Goal: Task Accomplishment & Management: Use online tool/utility

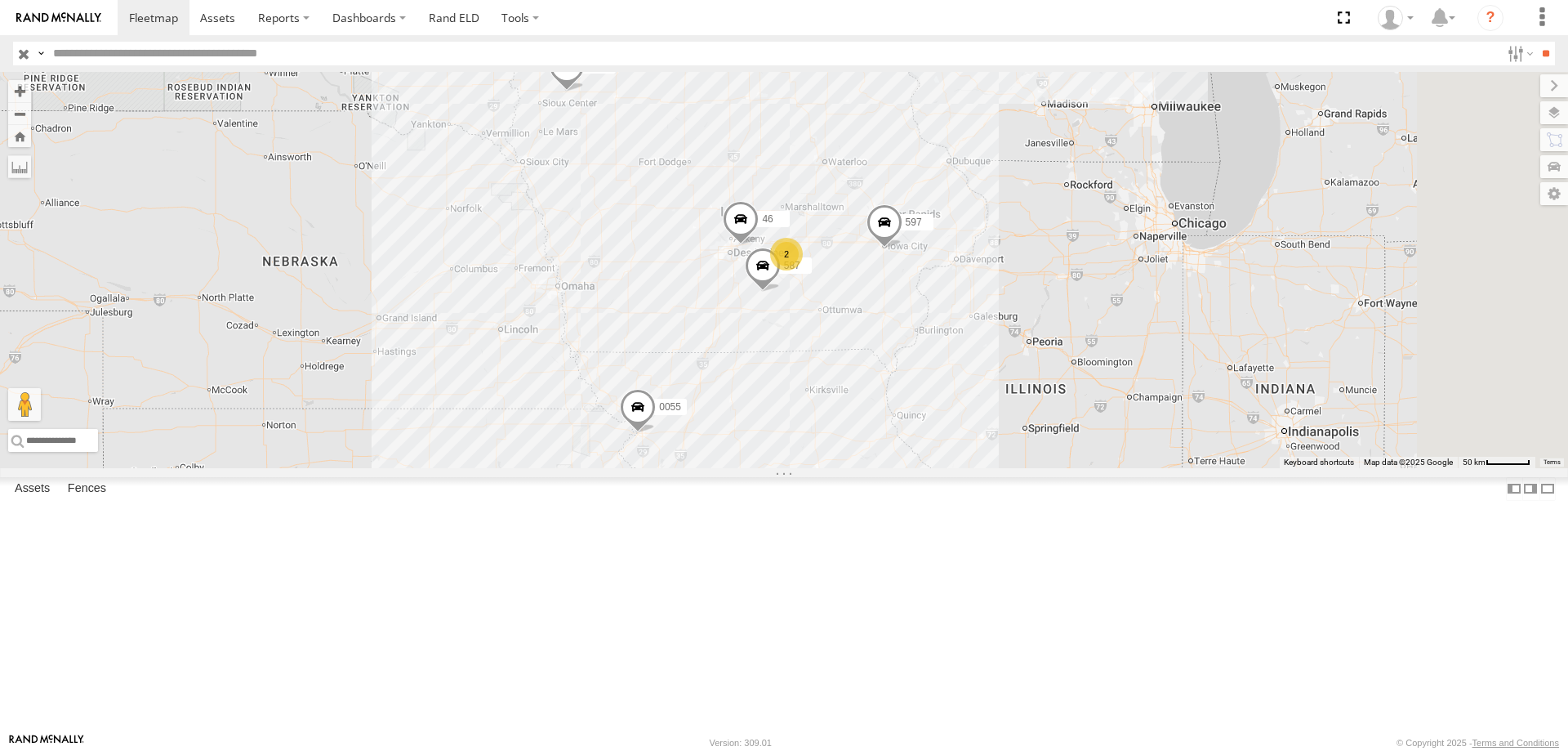
drag, startPoint x: 832, startPoint y: 290, endPoint x: 715, endPoint y: 352, distance: 132.4
click at [715, 352] on div "0055 46 597 587 545 2 49" at bounding box center [784, 270] width 1568 height 396
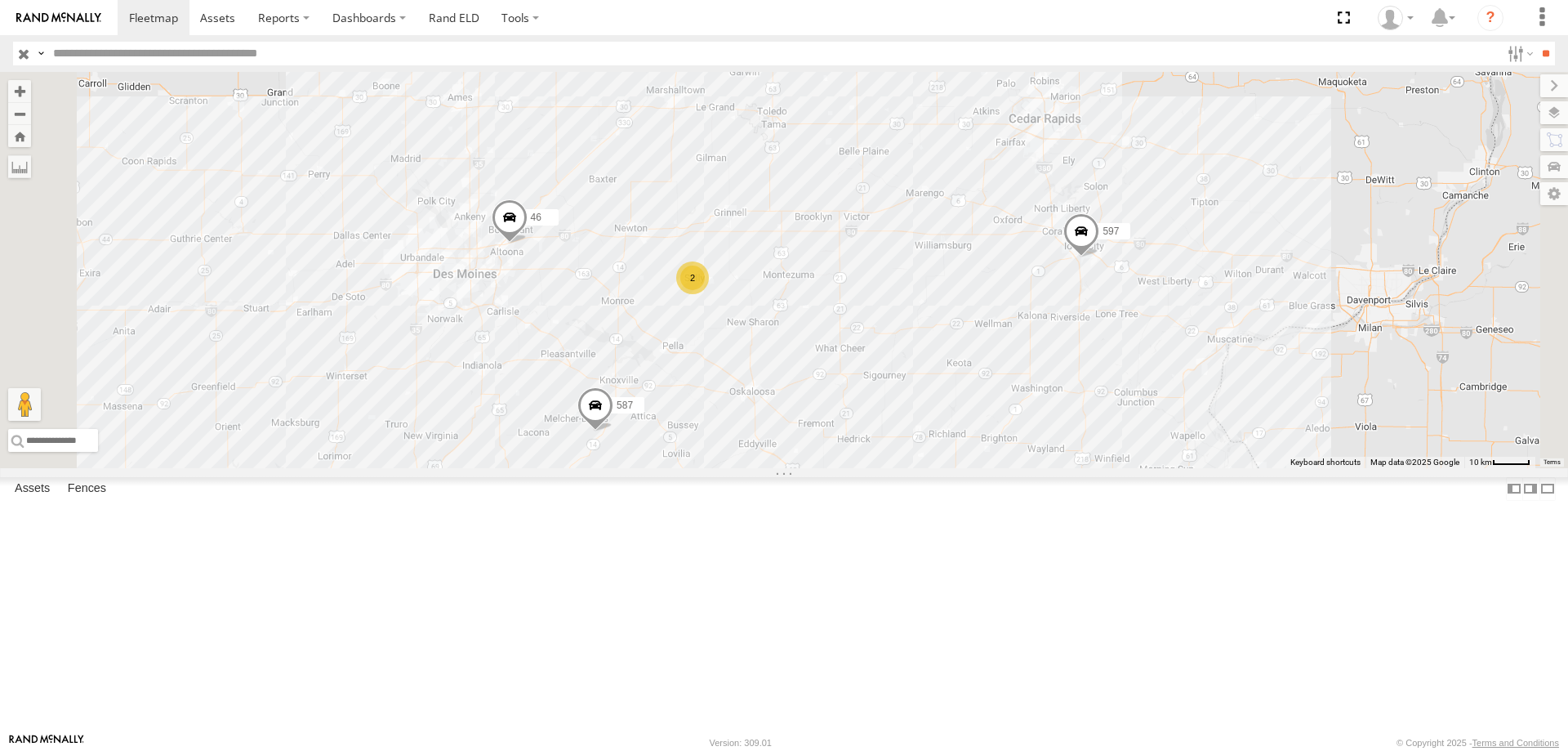
click at [527, 242] on span at bounding box center [509, 221] width 36 height 44
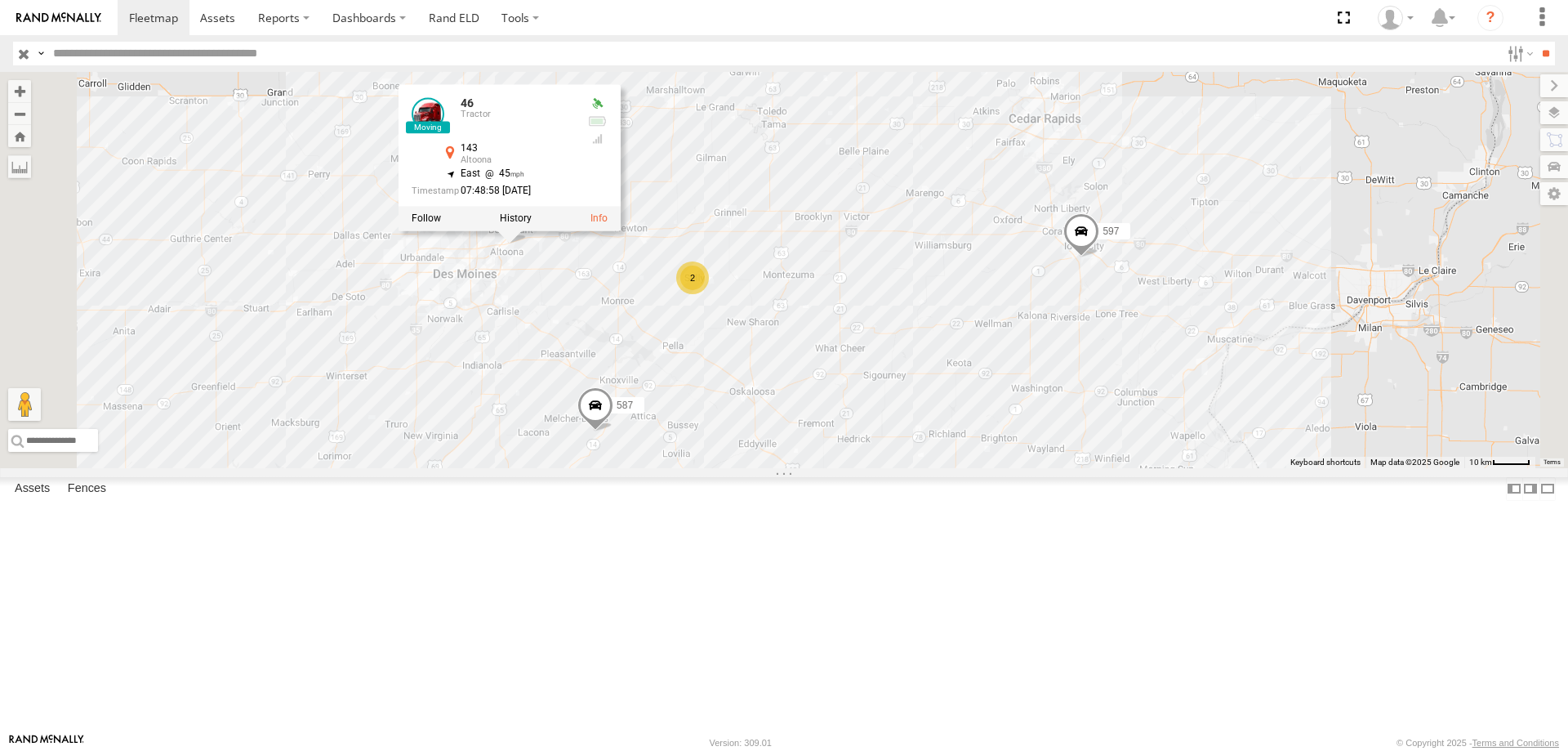
click at [810, 429] on div "0055 46 597 587 545 49 2 46 Tractor 143 [GEOGRAPHIC_DATA] 41.66562 , -93.46743 …" at bounding box center [784, 270] width 1568 height 396
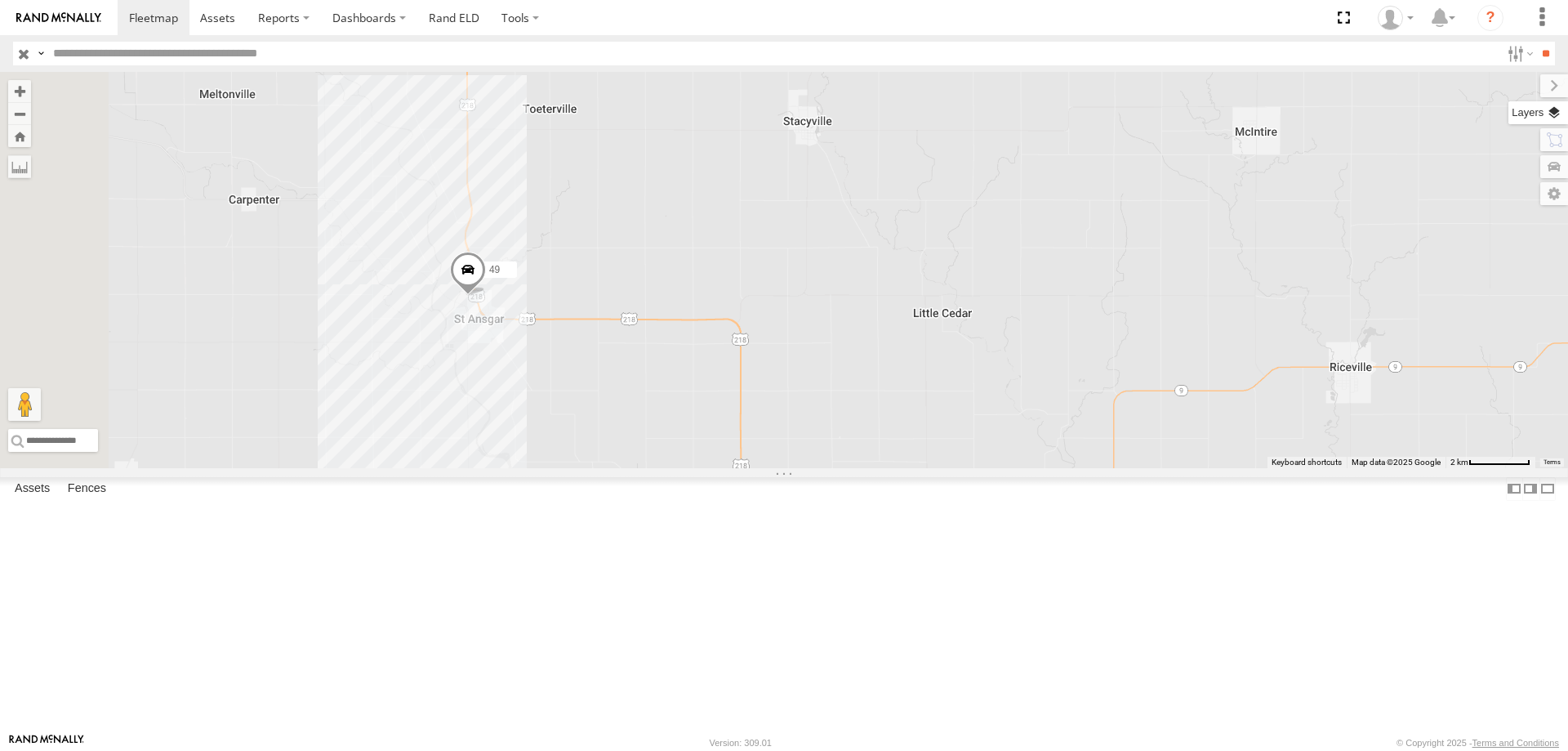
click at [1566, 111] on label at bounding box center [1538, 113] width 60 height 23
click at [0, 0] on div "Basemaps Roadmap Terrain Satellite Night" at bounding box center [0, 0] width 0 height 0
click at [0, 0] on span "Basemaps" at bounding box center [0, 0] width 0 height 0
click at [0, 0] on span "Satellite + Roadmap" at bounding box center [0, 0] width 0 height 0
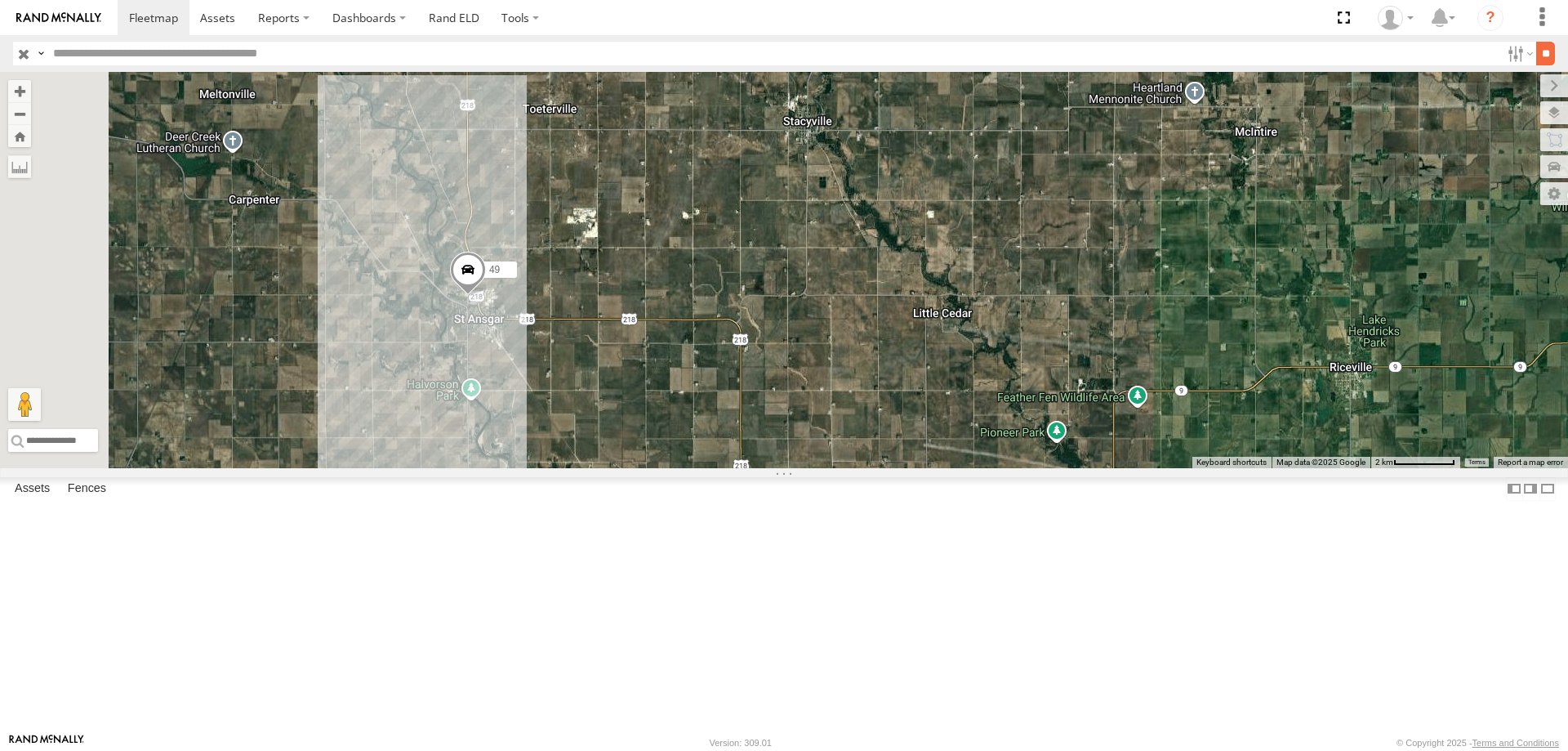
click at [1536, 52] on input "**" at bounding box center [1545, 53] width 19 height 24
